Goal: Find specific page/section

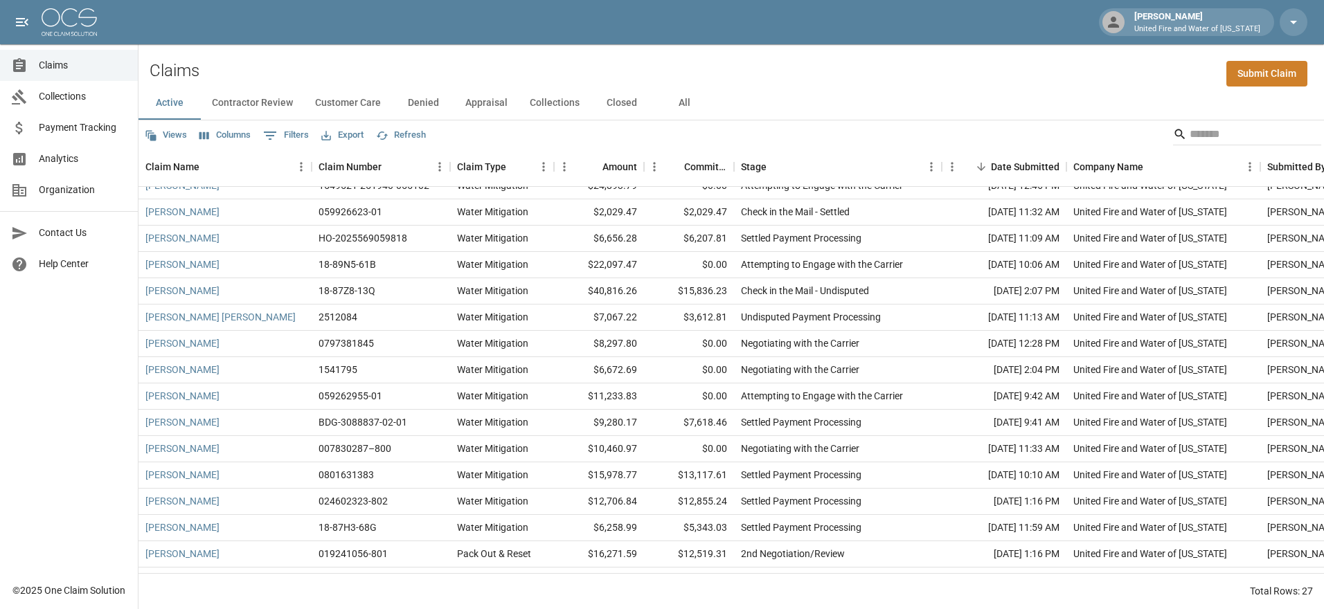
scroll to position [334, 0]
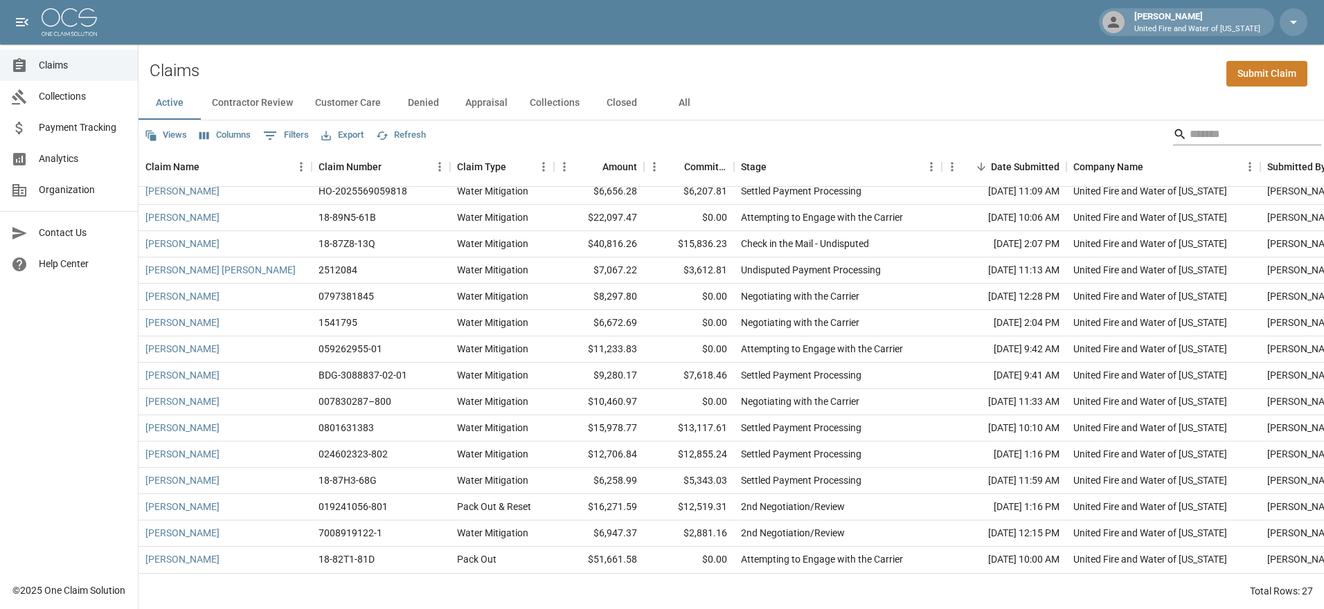
click at [1213, 143] on input "Search" at bounding box center [1244, 134] width 111 height 22
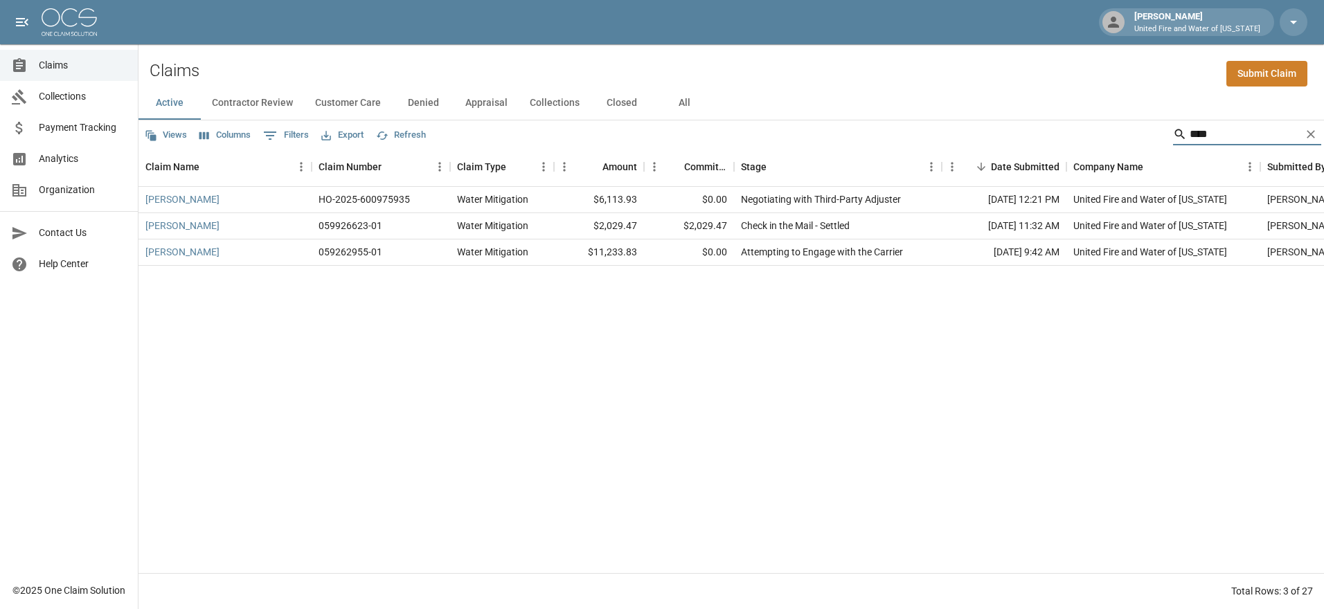
scroll to position [0, 0]
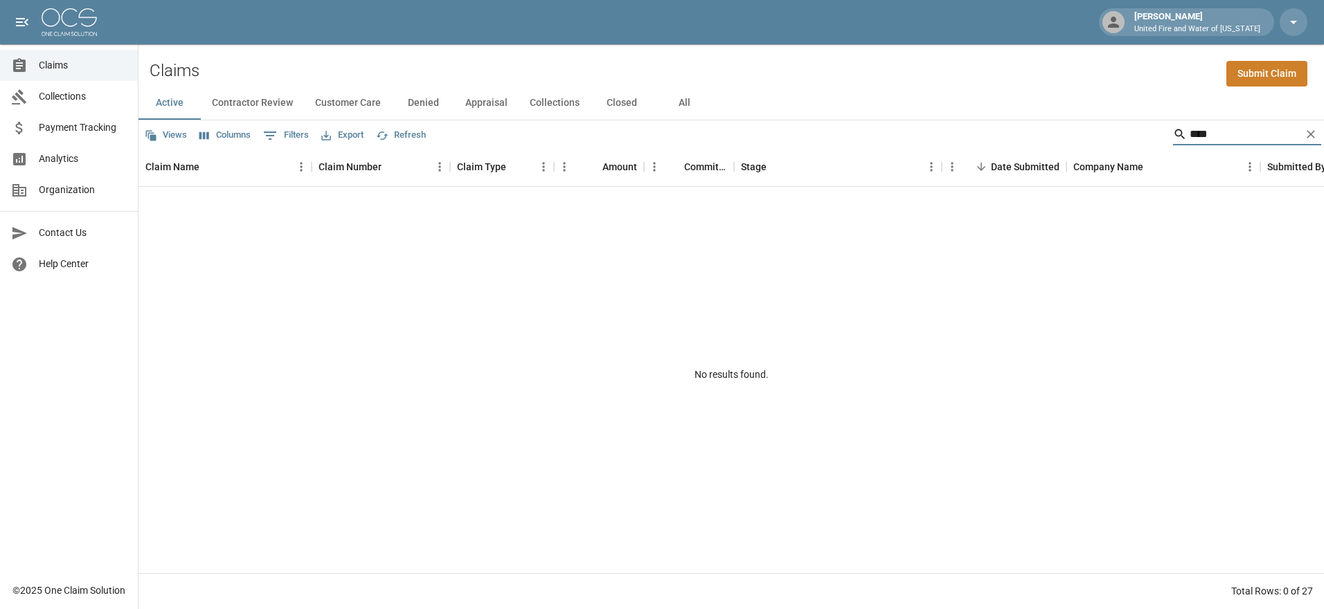
type input "****"
click at [1304, 130] on icon "Clear" at bounding box center [1311, 134] width 14 height 14
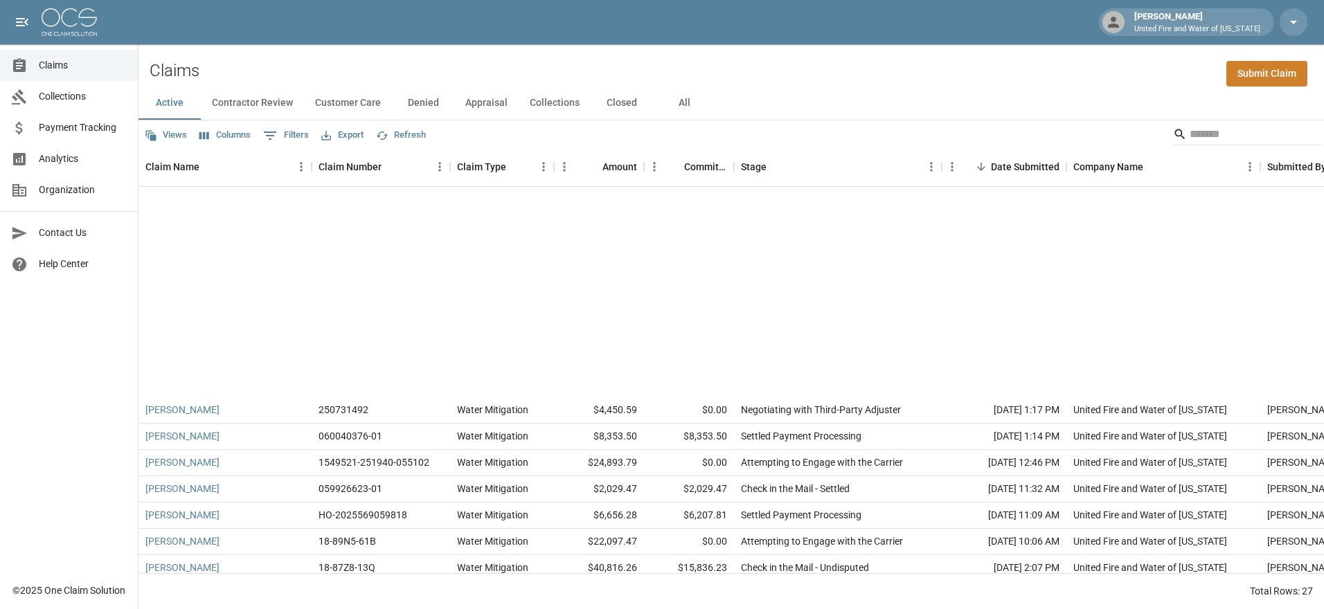
scroll to position [334, 0]
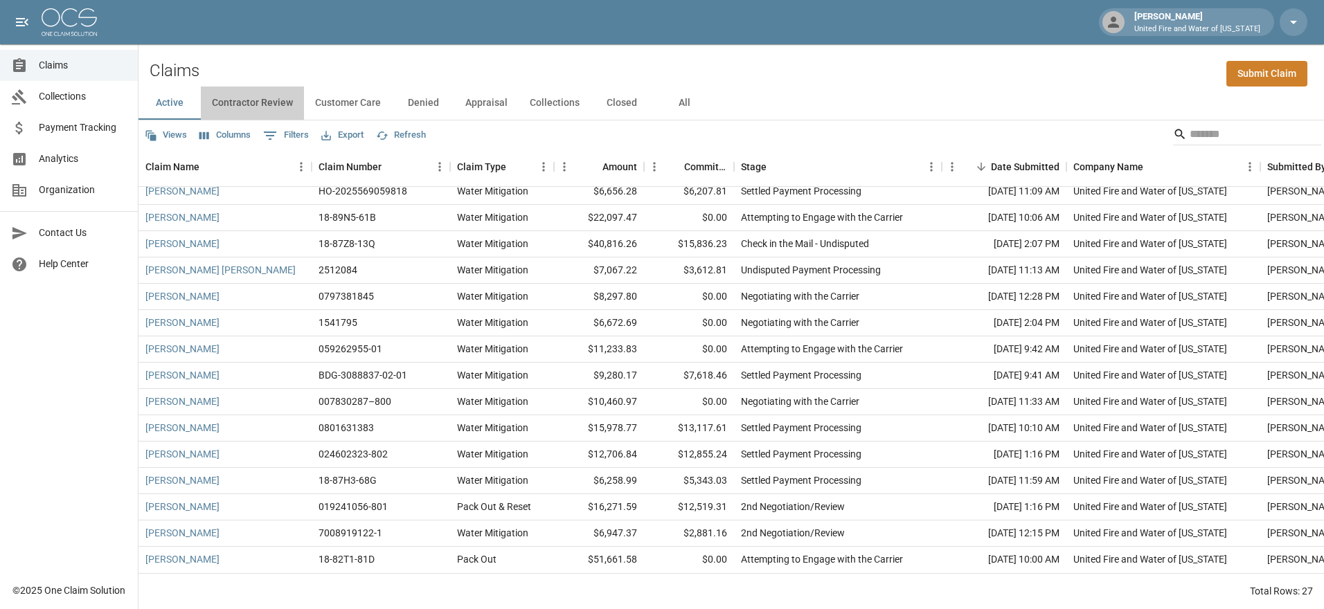
click at [255, 105] on button "Contractor Review" at bounding box center [252, 103] width 103 height 33
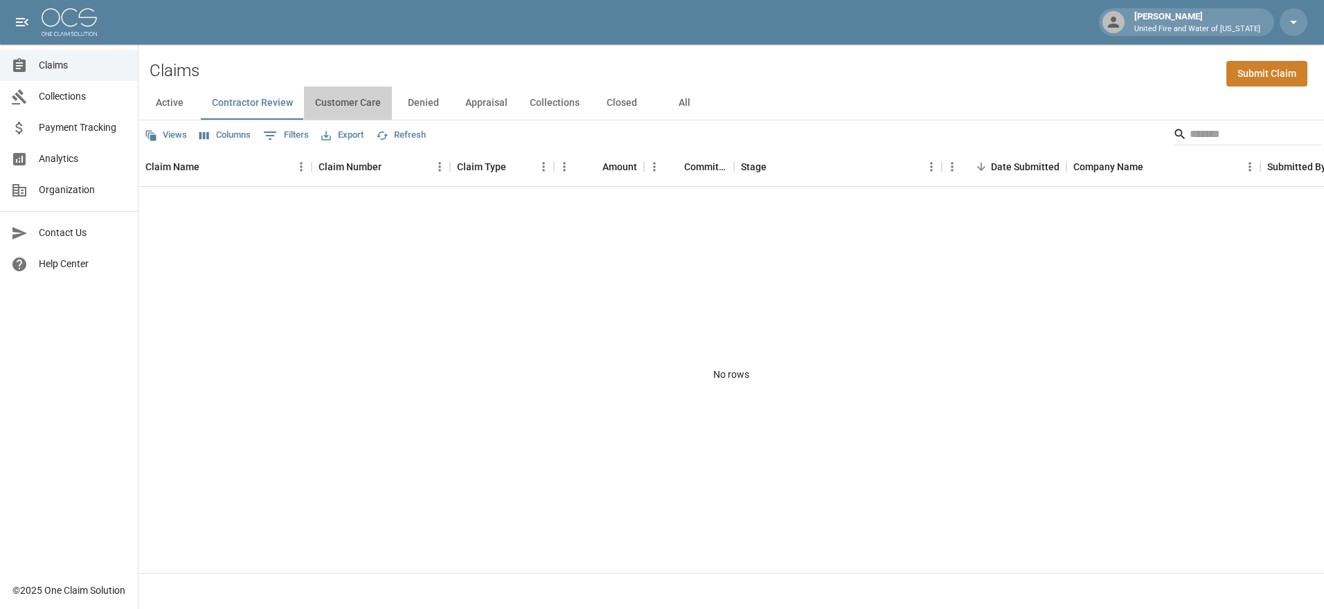
click at [348, 104] on button "Customer Care" at bounding box center [348, 103] width 88 height 33
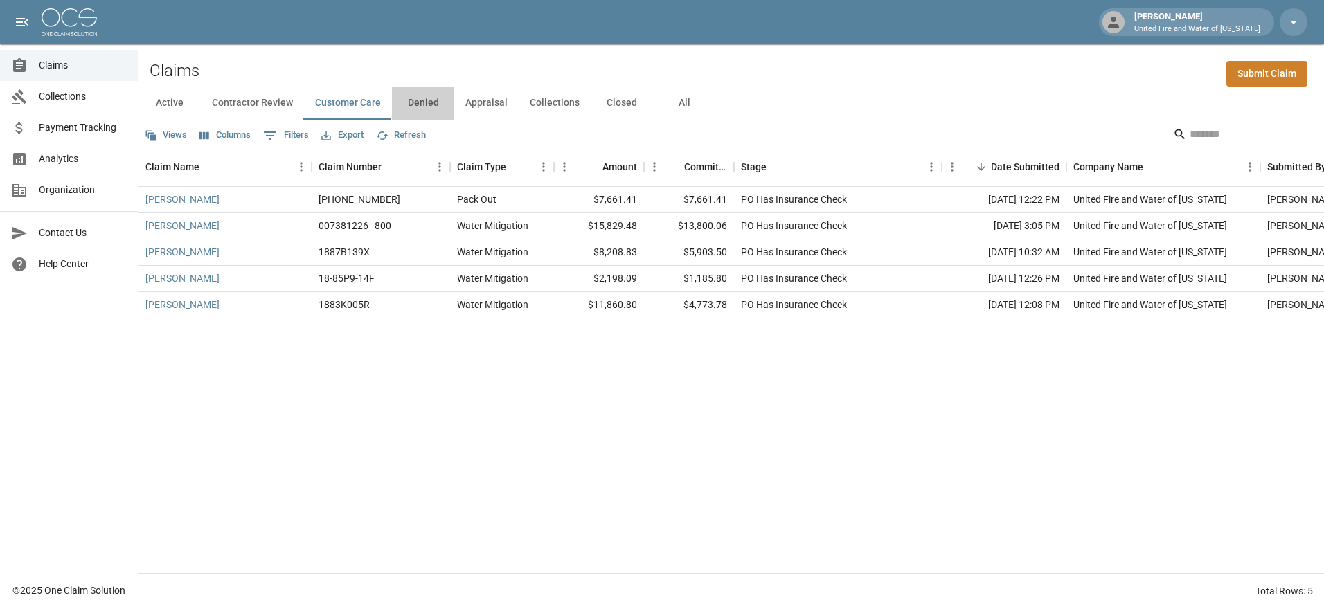
click at [433, 100] on button "Denied" at bounding box center [423, 103] width 62 height 33
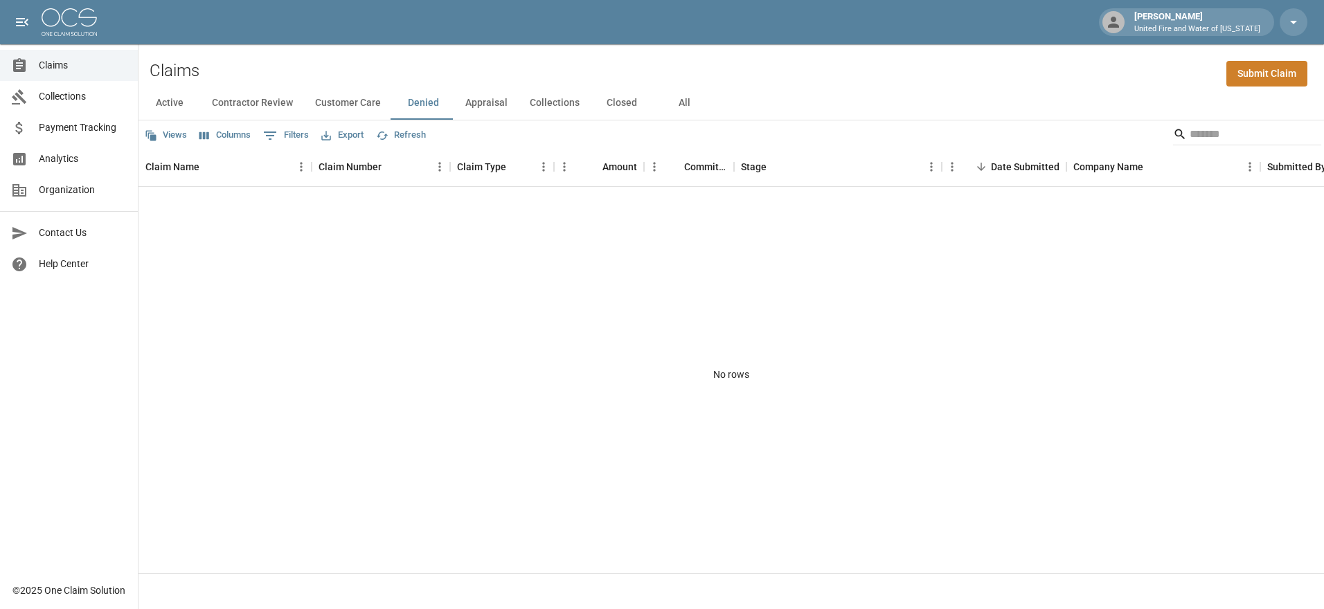
click at [479, 109] on button "Appraisal" at bounding box center [486, 103] width 64 height 33
